Goal: Browse casually

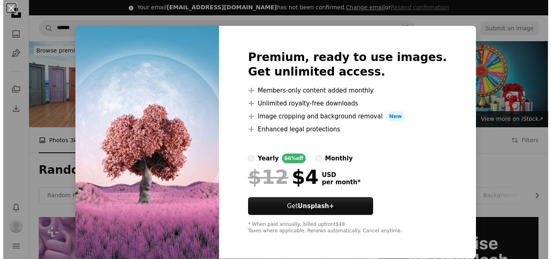
scroll to position [678, 0]
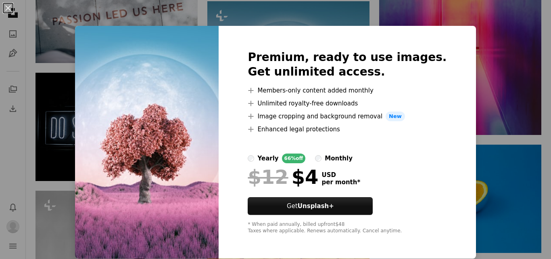
click at [193, 205] on img at bounding box center [147, 142] width 144 height 232
click at [80, 146] on div "An X shape Premium, ready to use images. Get unlimited access. A plus sign Memb…" at bounding box center [275, 129] width 551 height 259
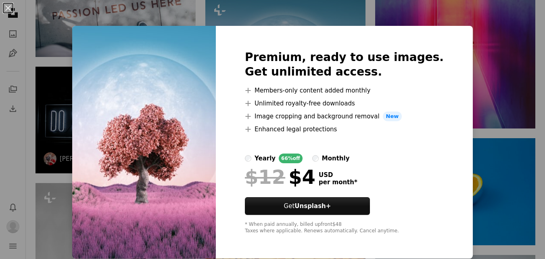
click at [80, 146] on img at bounding box center [116, 120] width 160 height 107
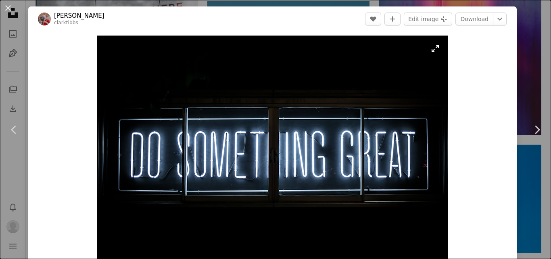
drag, startPoint x: 80, startPoint y: 146, endPoint x: 291, endPoint y: 127, distance: 211.9
click at [291, 127] on img "Zoom in on this image" at bounding box center [272, 153] width 351 height 234
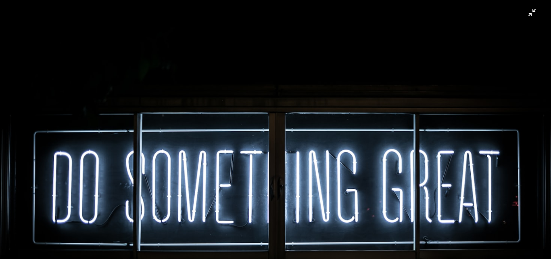
scroll to position [51, 0]
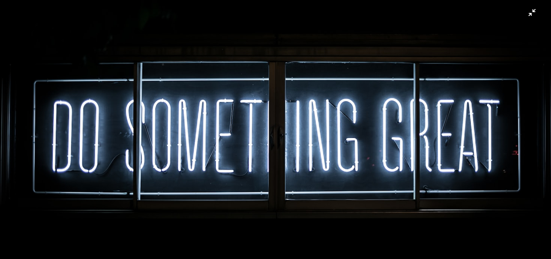
click at [439, 134] on img "Zoom out on this image" at bounding box center [276, 133] width 552 height 368
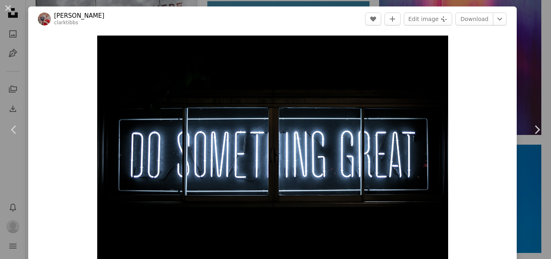
scroll to position [11, 0]
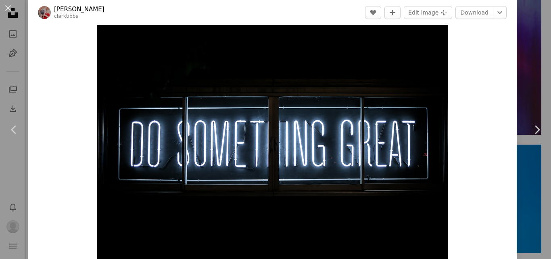
click at [439, 134] on img "Zoom in on this image" at bounding box center [272, 142] width 351 height 234
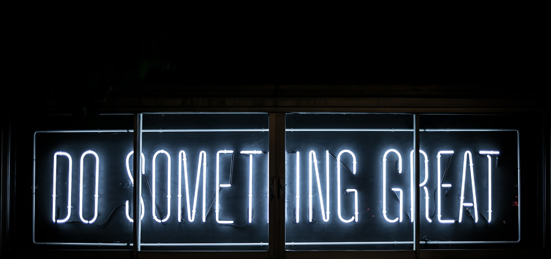
scroll to position [51, 0]
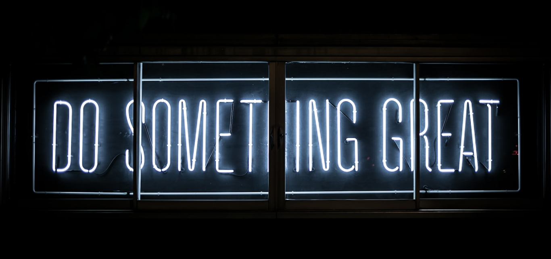
click at [439, 134] on img "Zoom out on this image" at bounding box center [276, 133] width 552 height 368
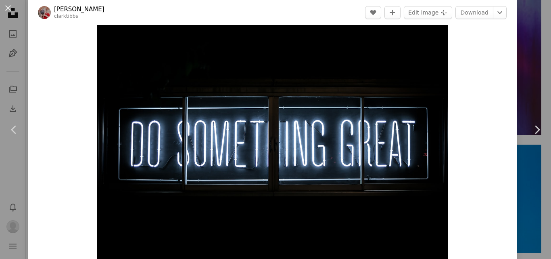
click at [439, 134] on img "Zoom in on this image" at bounding box center [272, 142] width 351 height 234
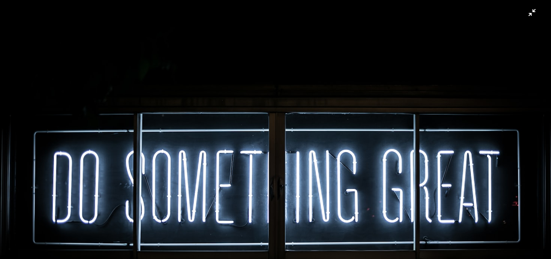
scroll to position [1968, 0]
click at [504, 66] on img "Zoom out on this image" at bounding box center [276, 184] width 552 height 368
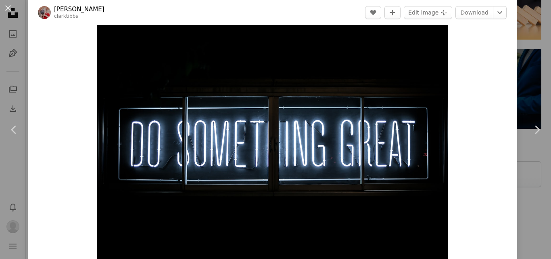
click at [504, 66] on div "Zoom in" at bounding box center [272, 142] width 489 height 242
drag, startPoint x: 504, startPoint y: 66, endPoint x: 347, endPoint y: 148, distance: 176.9
click at [347, 148] on img "Zoom in on this image" at bounding box center [272, 142] width 351 height 234
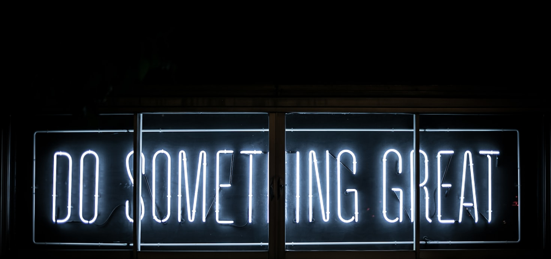
scroll to position [51, 0]
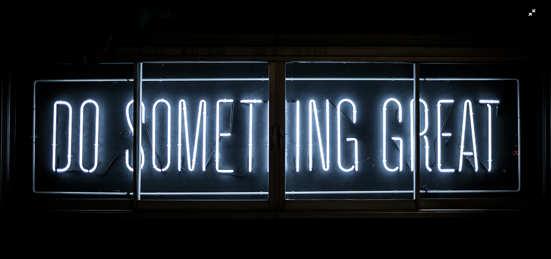
click at [351, 146] on img "Zoom out on this image" at bounding box center [276, 133] width 552 height 368
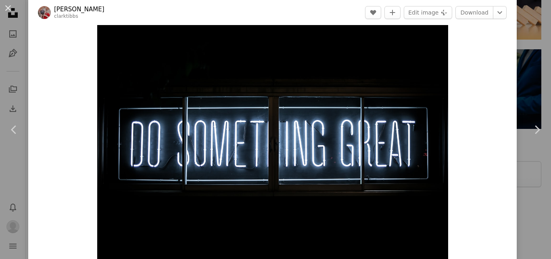
click at [498, 154] on div "Zoom in" at bounding box center [272, 142] width 489 height 242
copy button "Zoom in"
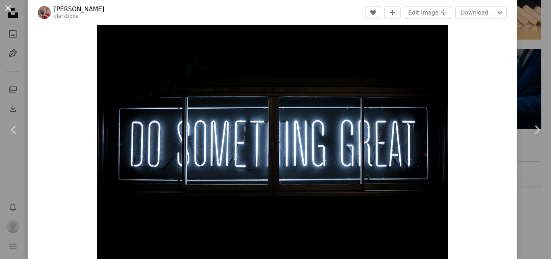
click at [8, 3] on button "An X shape" at bounding box center [8, 8] width 10 height 10
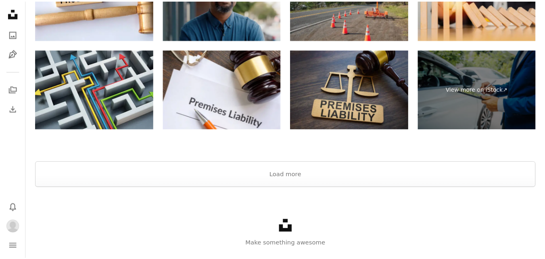
scroll to position [678, 0]
